Goal: Find specific page/section: Find specific page/section

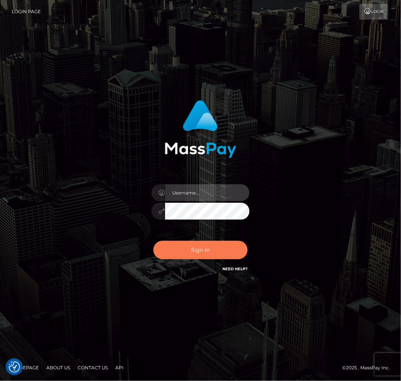
type input "aluasupport"
click at [206, 242] on button "Sign in" at bounding box center [200, 250] width 94 height 18
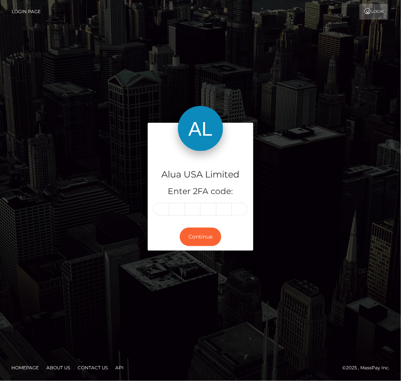
click at [158, 210] on input "text" at bounding box center [161, 209] width 16 height 13
type input "7"
type input "4"
type input "5"
type input "9"
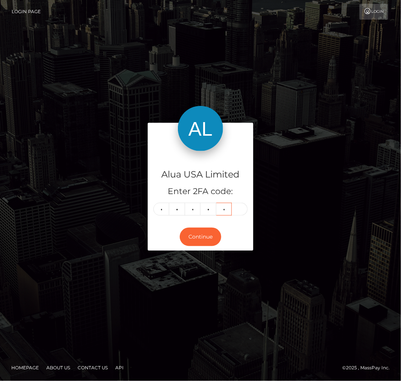
type input "0"
type input "1"
drag, startPoint x: 189, startPoint y: 228, endPoint x: 194, endPoint y: 239, distance: 13.0
click at [189, 227] on button "Continue" at bounding box center [200, 236] width 41 height 18
drag, startPoint x: 194, startPoint y: 239, endPoint x: 195, endPoint y: 223, distance: 16.2
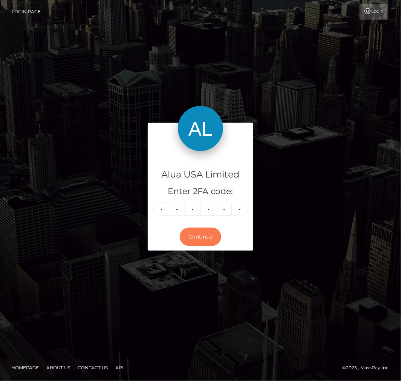
click at [196, 239] on button "Continue" at bounding box center [200, 236] width 41 height 18
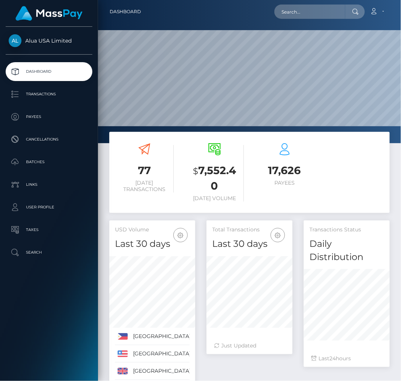
scroll to position [147, 86]
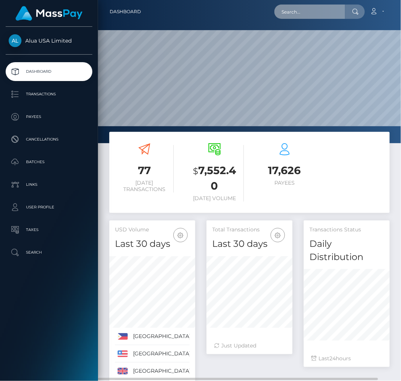
click at [318, 8] on input "text" at bounding box center [309, 12] width 71 height 14
paste input "651f5a1edc17527d2f012864"
type input "651f5a1edc17527d2f012864"
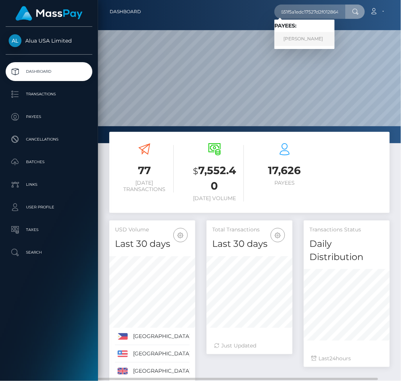
scroll to position [0, 0]
click at [306, 35] on link "Kelsea Plumb" at bounding box center [304, 39] width 60 height 14
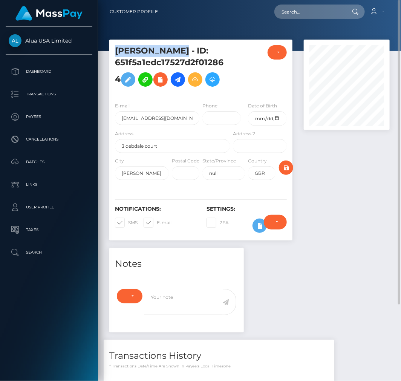
drag, startPoint x: 115, startPoint y: 49, endPoint x: 172, endPoint y: 49, distance: 57.2
click at [172, 49] on h5 "Kelsea Plumb - ID: 651f5a1edc17527d2f012864" at bounding box center [170, 67] width 111 height 45
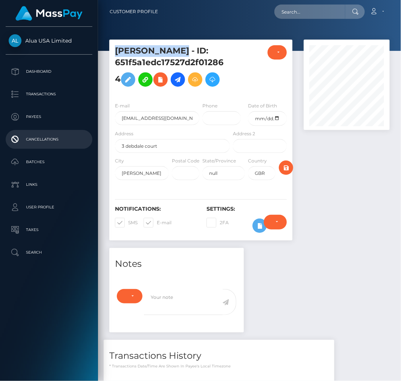
copy h5 "Kelsea Plumb"
